Goal: Task Accomplishment & Management: Manage account settings

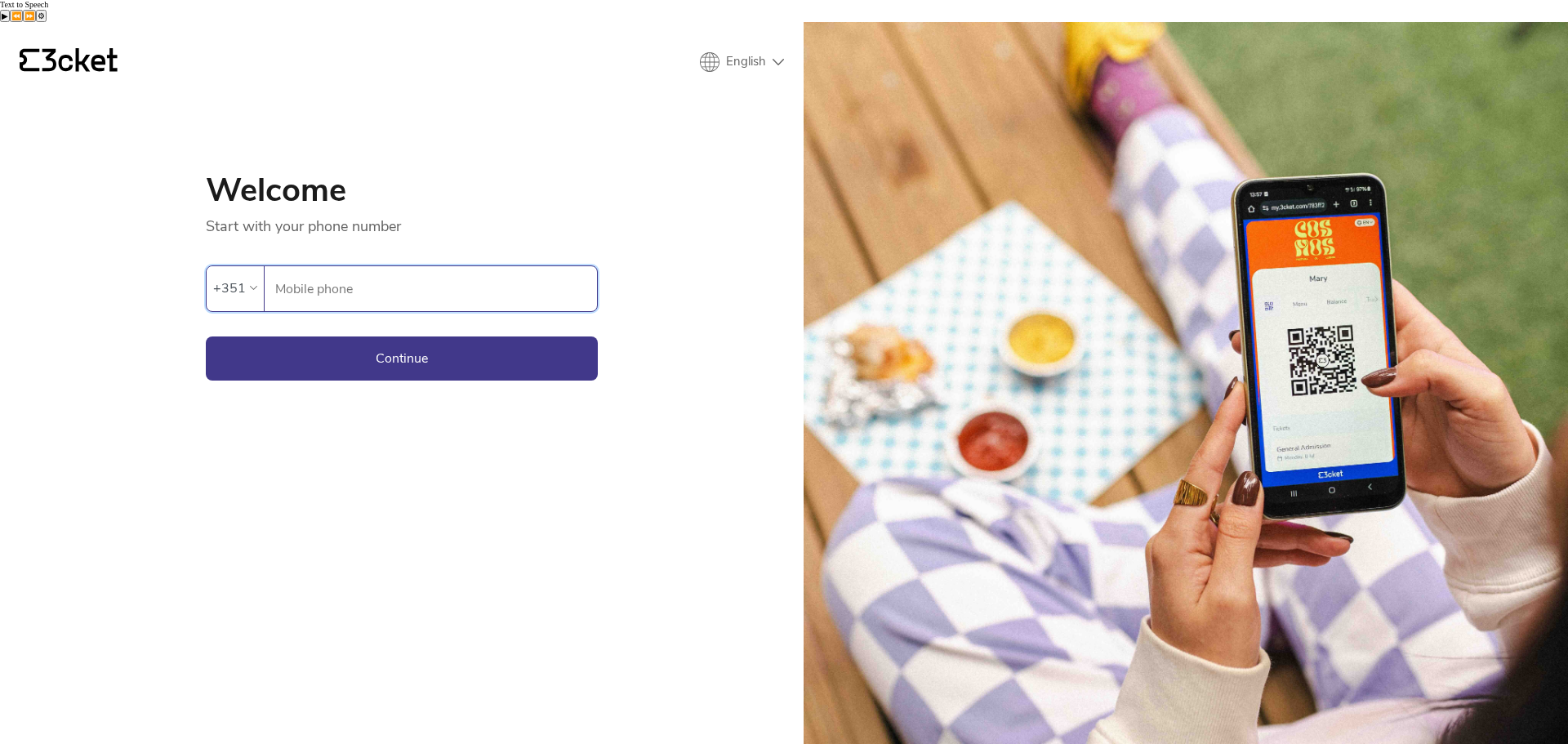
type input "913343667"
click at [400, 336] on button "Continue" at bounding box center [402, 357] width 392 height 44
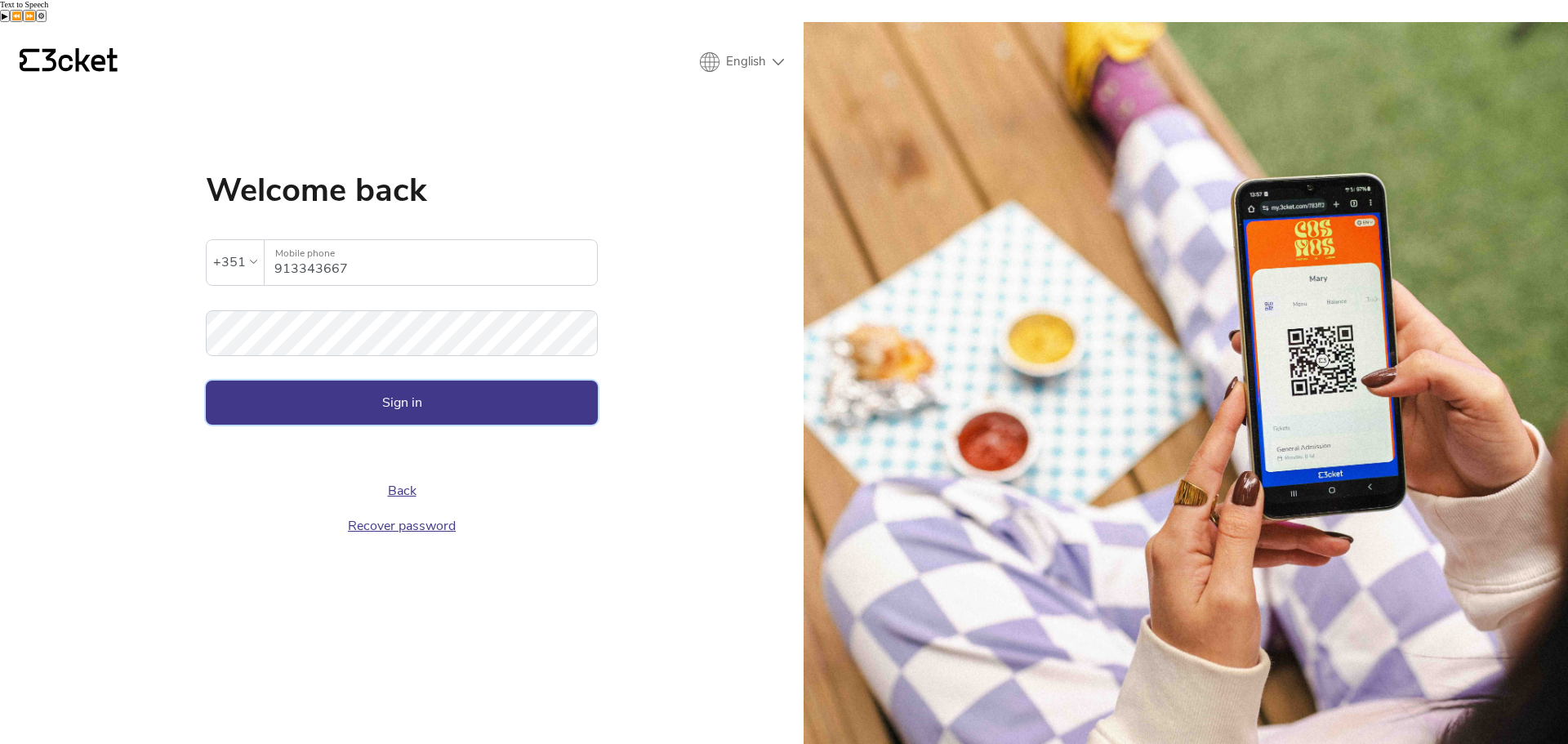
click at [406, 380] on button "Sign in" at bounding box center [402, 402] width 392 height 44
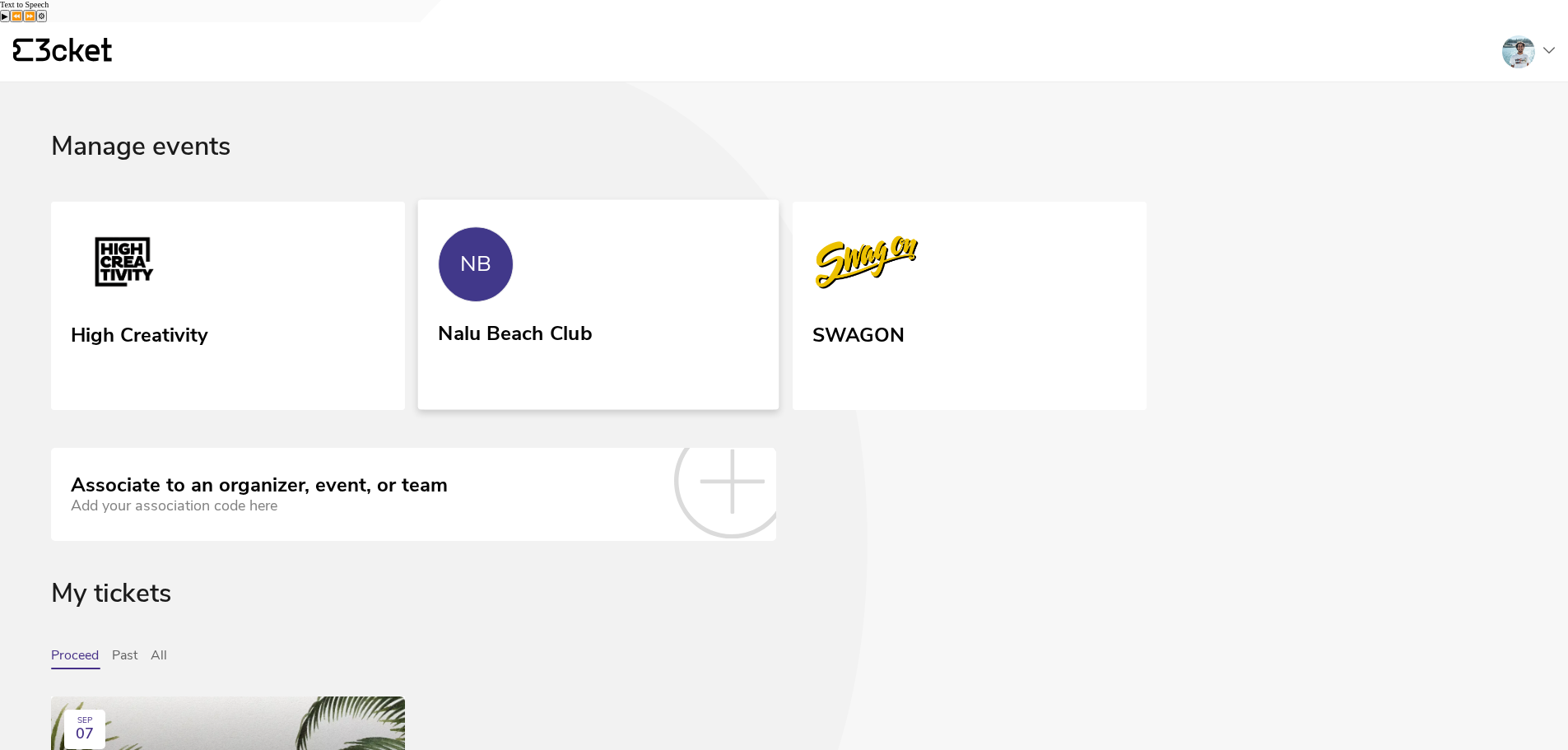
click at [540, 283] on link "NB Nalu Beach Club" at bounding box center [598, 304] width 361 height 210
